Goal: Use online tool/utility: Utilize a website feature to perform a specific function

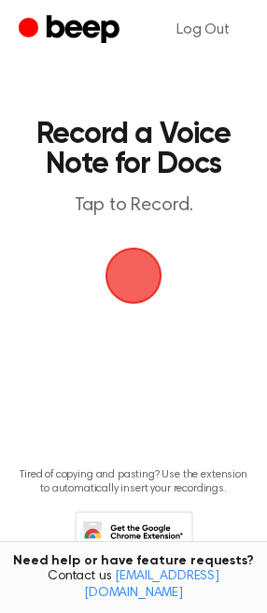
click at [123, 264] on span "button" at bounding box center [134, 276] width 64 height 64
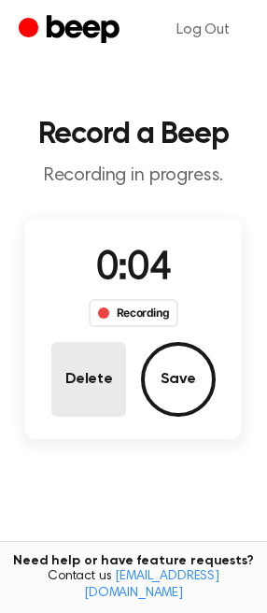
click at [74, 346] on button "Delete" at bounding box center [88, 379] width 75 height 75
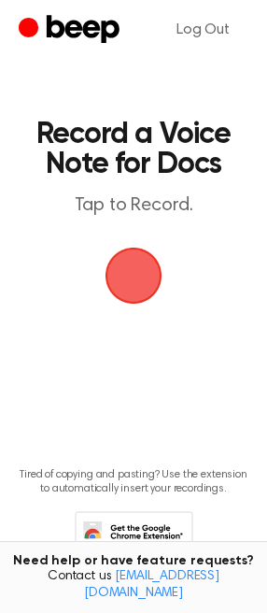
click at [128, 293] on span "button" at bounding box center [134, 276] width 57 height 57
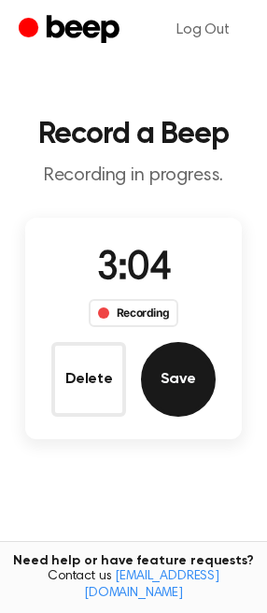
click at [167, 390] on button "Save" at bounding box center [178, 379] width 75 height 75
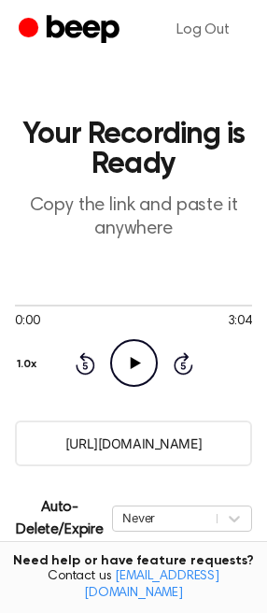
click at [123, 365] on icon "Play Audio" at bounding box center [134, 363] width 48 height 48
click at [96, 305] on div at bounding box center [133, 306] width 237 height 2
click at [120, 304] on div at bounding box center [133, 304] width 237 height 15
click at [98, 302] on div at bounding box center [133, 304] width 237 height 15
click at [170, 365] on div "Rewind 5 seconds Pause Audio Skip 5 seconds" at bounding box center [134, 363] width 119 height 48
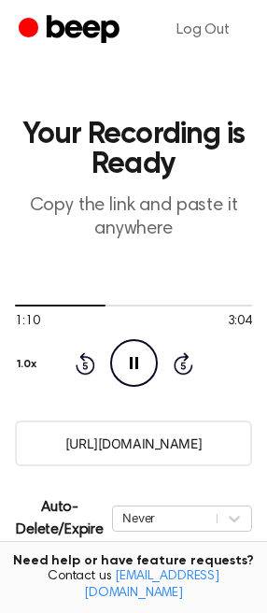
click at [184, 366] on icon at bounding box center [182, 364] width 5 height 7
click at [82, 359] on icon at bounding box center [86, 363] width 20 height 22
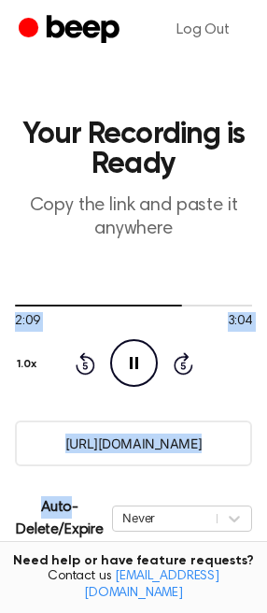
click at [82, 359] on icon at bounding box center [86, 363] width 20 height 22
click at [41, 370] on button "1.0x" at bounding box center [29, 364] width 29 height 32
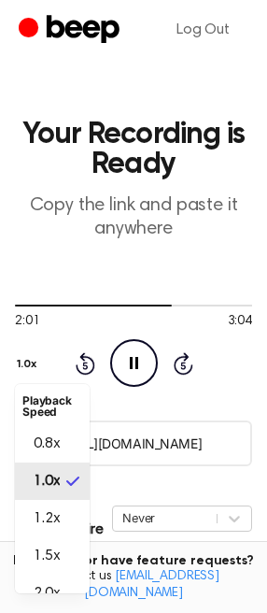
click at [91, 361] on icon "Rewind 5 seconds" at bounding box center [85, 363] width 21 height 24
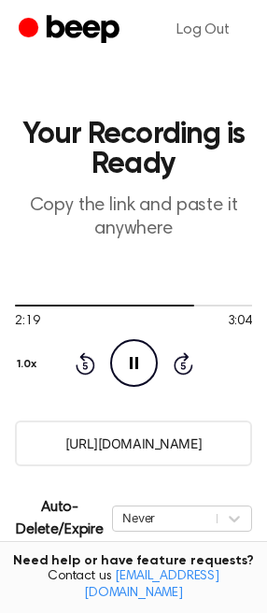
click at [134, 372] on icon "Pause Audio" at bounding box center [134, 363] width 48 height 48
click at [211, 437] on input "[URL][DOMAIN_NAME]" at bounding box center [133, 443] width 237 height 46
click at [82, 454] on input "[URL][DOMAIN_NAME]" at bounding box center [133, 443] width 237 height 46
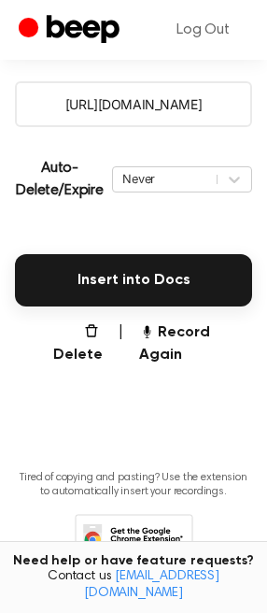
scroll to position [380, 0]
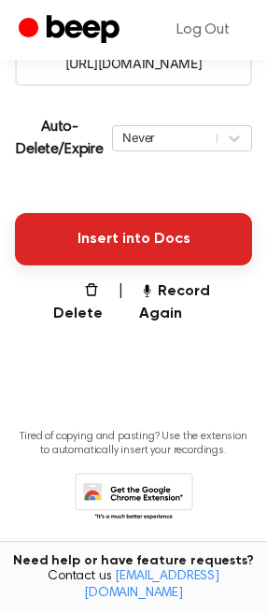
click at [166, 219] on button "Insert into Docs" at bounding box center [133, 239] width 237 height 52
